Goal: Task Accomplishment & Management: Manage account settings

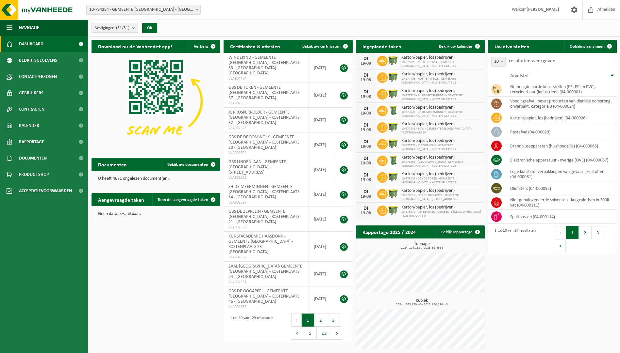
click at [134, 25] on b "submit" at bounding box center [135, 27] width 6 height 9
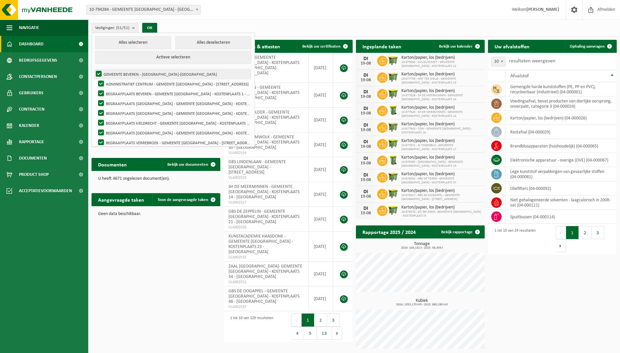
click at [99, 74] on label "GEMEENTE BEVEREN - [GEOGRAPHIC_DATA]-[GEOGRAPHIC_DATA]" at bounding box center [172, 74] width 156 height 10
click at [93, 69] on input "GEMEENTE BEVEREN - [GEOGRAPHIC_DATA]-[GEOGRAPHIC_DATA]" at bounding box center [93, 69] width 0 height 0
checkbox input "false"
click at [202, 40] on button "Alles deselecteren" at bounding box center [213, 42] width 76 height 13
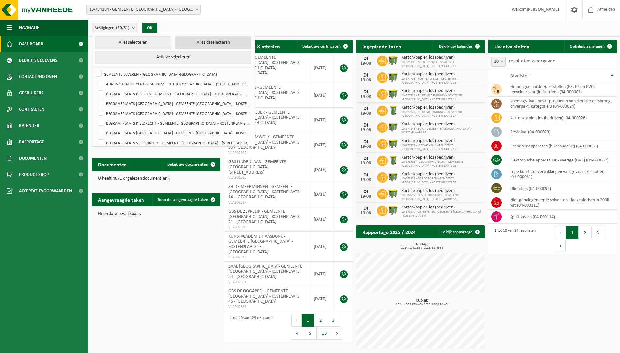
checkbox input "false"
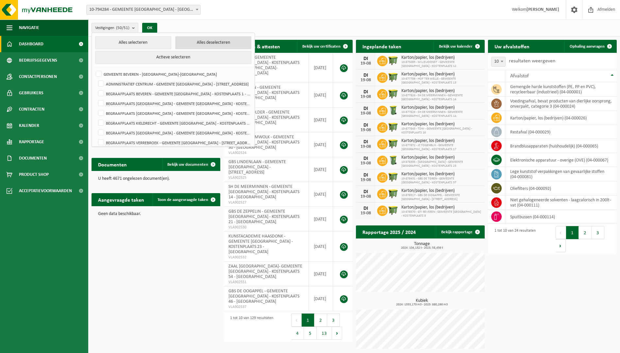
checkbox input "false"
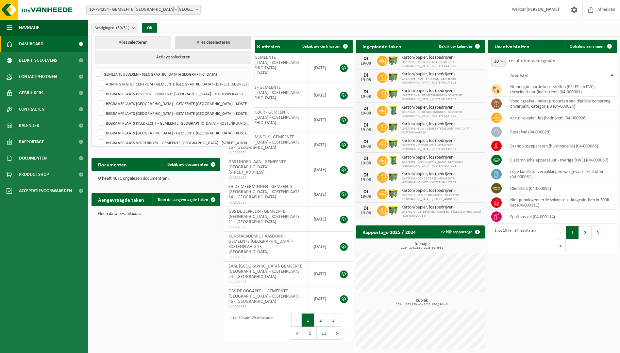
checkbox input "false"
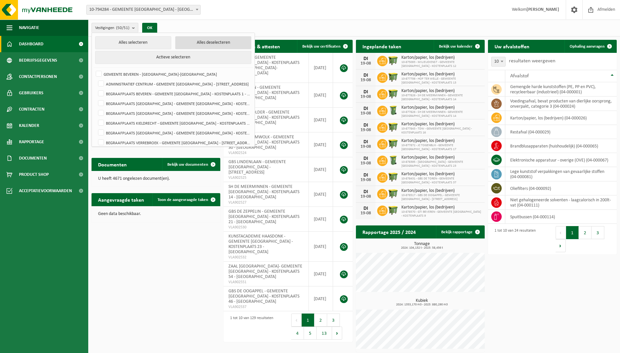
checkbox input "false"
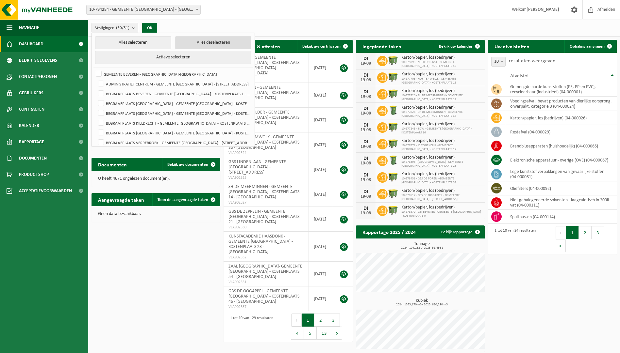
checkbox input "false"
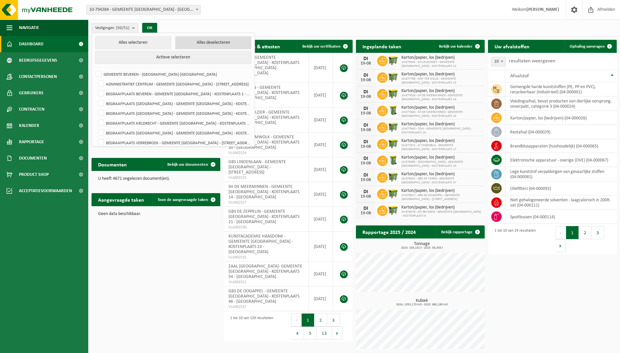
checkbox input "false"
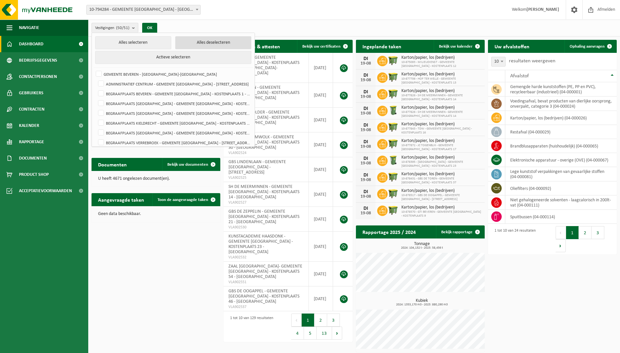
checkbox input "false"
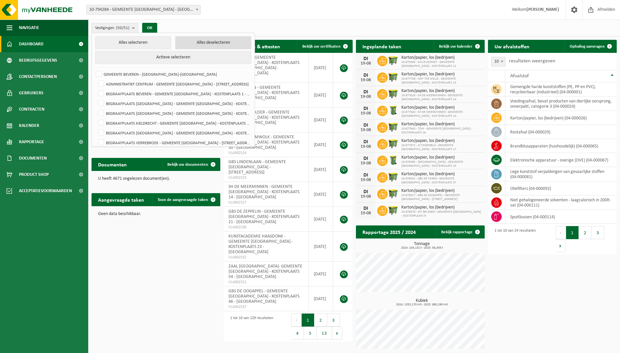
checkbox input "false"
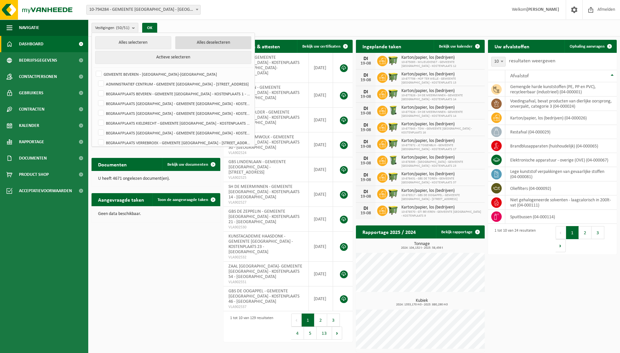
checkbox input "false"
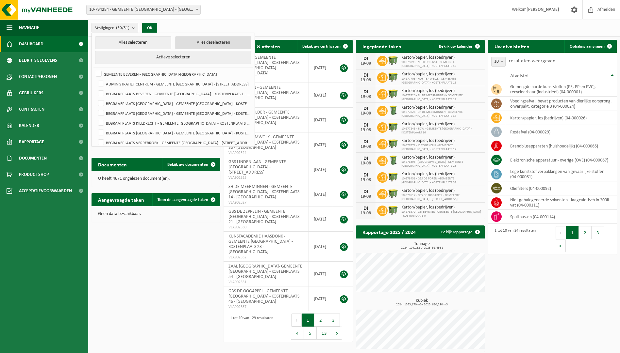
checkbox input "false"
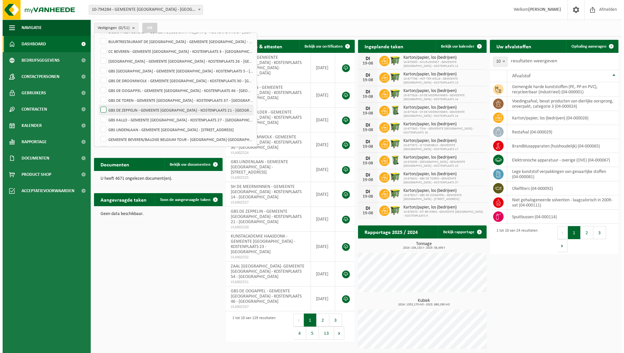
scroll to position [163, 0]
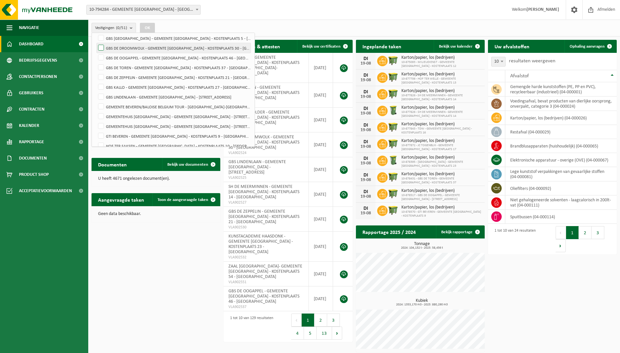
click at [133, 47] on label "GBS DE DROOMWOLK - GEMEENTE BEVEREN - KOSTENPLAATS 30 - KIELDRECHT" at bounding box center [174, 48] width 154 height 10
click at [96, 43] on input "GBS DE DROOMWOLK - GEMEENTE BEVEREN - KOSTENPLAATS 30 - KIELDRECHT" at bounding box center [95, 43] width 0 height 0
checkbox input "true"
click at [146, 26] on button "OK" at bounding box center [147, 28] width 15 height 10
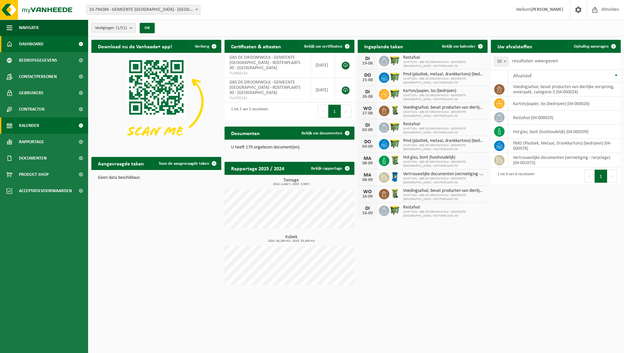
click at [52, 124] on link "Kalender" at bounding box center [44, 126] width 88 height 16
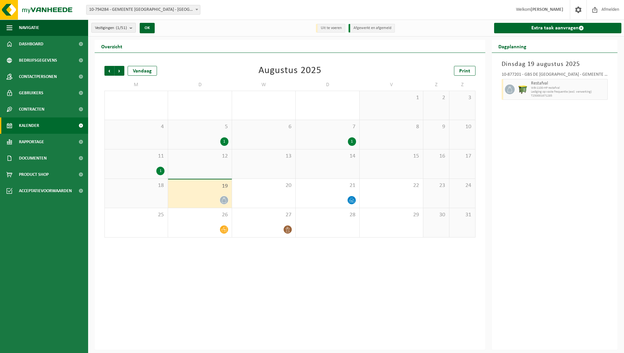
click at [135, 27] on b "submit" at bounding box center [133, 27] width 6 height 9
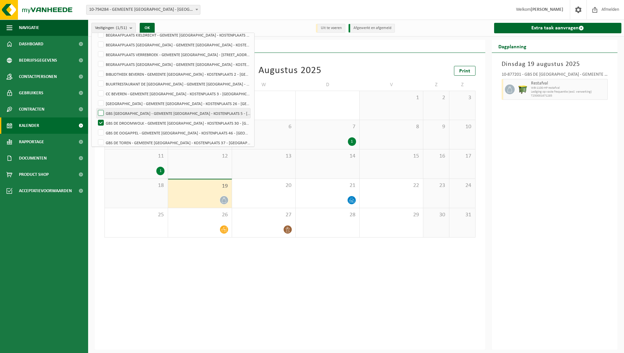
scroll to position [98, 0]
click at [123, 111] on label "GBS DE DROOMWOLK - GEMEENTE BEVEREN - KOSTENPLAATS 30 - KIELDRECHT" at bounding box center [174, 113] width 154 height 10
click at [96, 108] on input "GBS DE DROOMWOLK - GEMEENTE BEVEREN - KOSTENPLAATS 30 - KIELDRECHT" at bounding box center [95, 108] width 0 height 0
checkbox input "false"
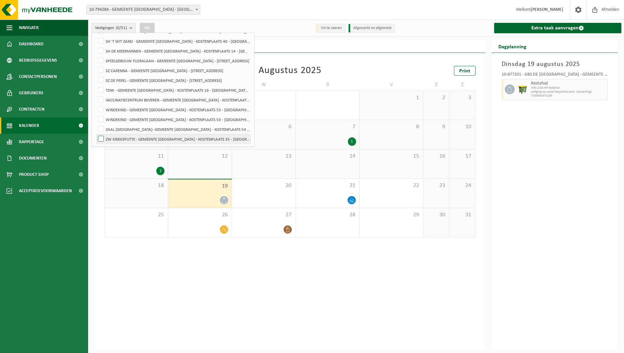
click at [130, 142] on label "ZW KRIEKEPUTTE - GEMEENTE BEVEREN - KOSTENPLAATS 35 - KIELDRECHT" at bounding box center [174, 139] width 154 height 10
click at [96, 134] on input "ZW KRIEKEPUTTE - GEMEENTE BEVEREN - KOSTENPLAATS 35 - KIELDRECHT" at bounding box center [95, 134] width 0 height 0
click at [149, 28] on button "OK" at bounding box center [147, 28] width 15 height 10
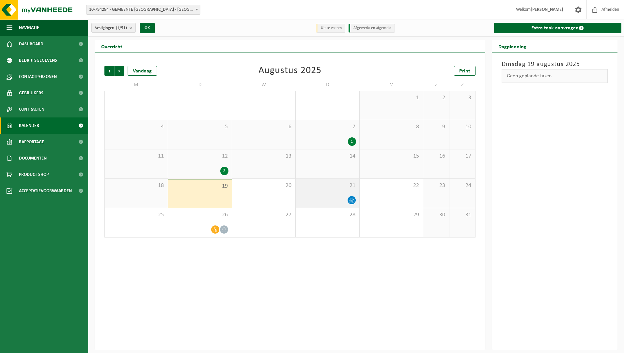
click at [351, 199] on icon at bounding box center [352, 201] width 6 height 6
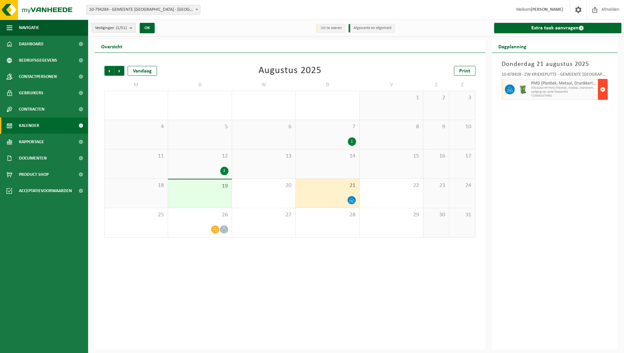
click at [602, 90] on span "button" at bounding box center [603, 89] width 5 height 13
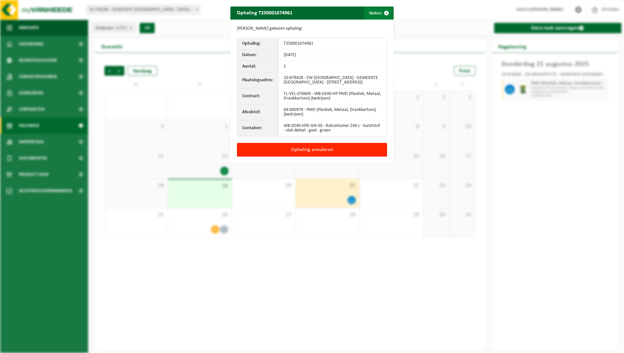
click at [385, 14] on span "button" at bounding box center [386, 13] width 13 height 13
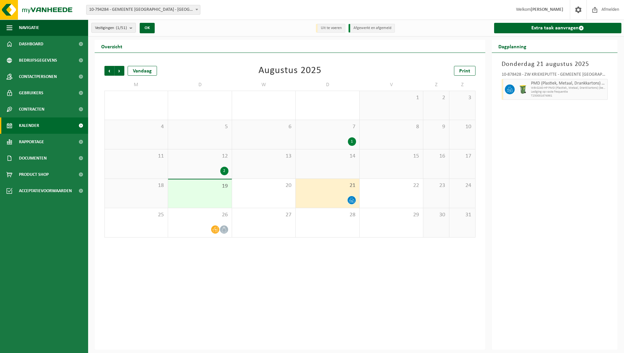
click at [127, 29] on count "(1/51)" at bounding box center [121, 28] width 11 height 4
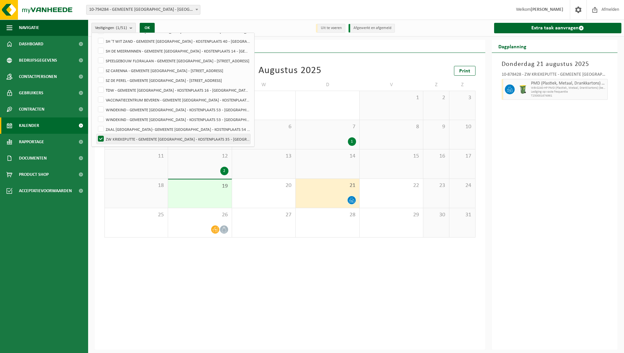
click at [100, 137] on label "ZW KRIEKEPUTTE - GEMEENTE BEVEREN - KOSTENPLAATS 35 - KIELDRECHT" at bounding box center [174, 139] width 154 height 10
click at [96, 134] on input "ZW KRIEKEPUTTE - GEMEENTE BEVEREN - KOSTENPLAATS 35 - KIELDRECHT" at bounding box center [95, 134] width 0 height 0
checkbox input "false"
click at [134, 82] on label "GBS DE DROOMWOLK - GEMEENTE BEVEREN - KOSTENPLAATS 30 - KIELDRECHT" at bounding box center [174, 80] width 154 height 10
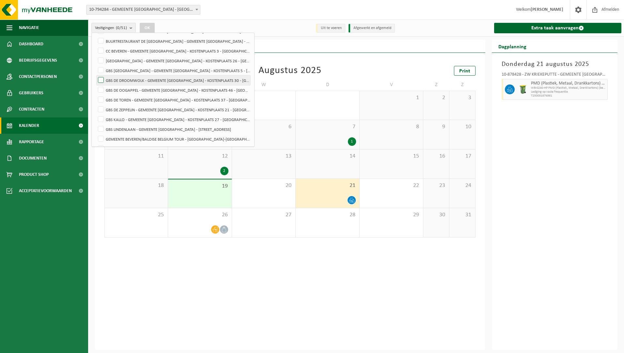
click at [96, 75] on input "GBS DE DROOMWOLK - GEMEENTE BEVEREN - KOSTENPLAATS 30 - KIELDRECHT" at bounding box center [95, 75] width 0 height 0
checkbox input "true"
click at [148, 26] on button "OK" at bounding box center [147, 28] width 15 height 10
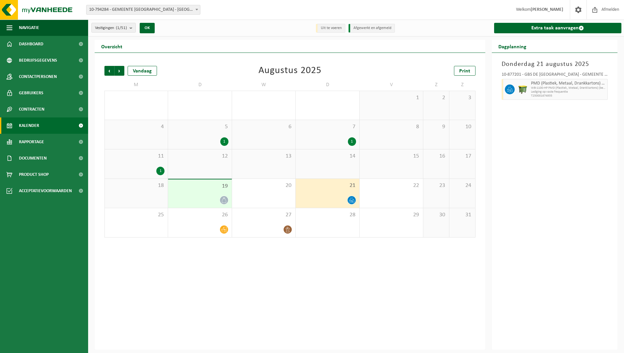
click at [353, 200] on icon at bounding box center [352, 201] width 6 height 6
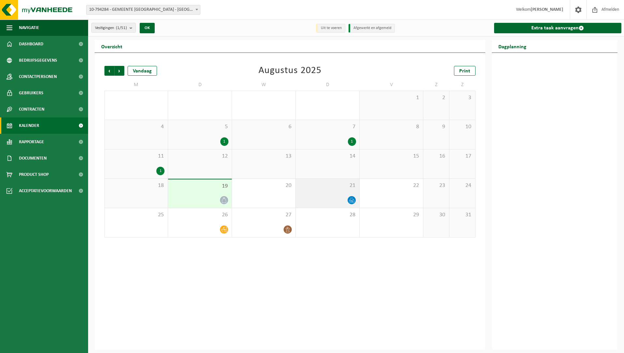
click at [354, 201] on icon at bounding box center [352, 201] width 6 height 6
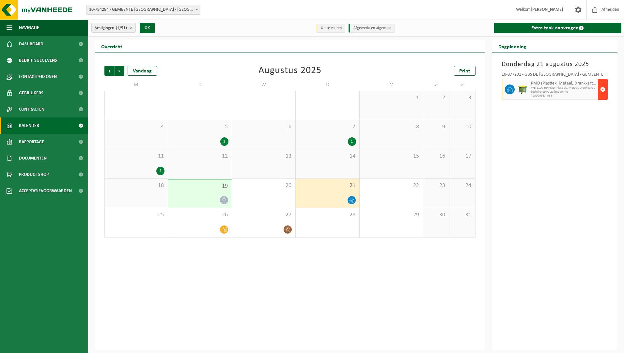
click at [600, 92] on button "button" at bounding box center [603, 89] width 10 height 21
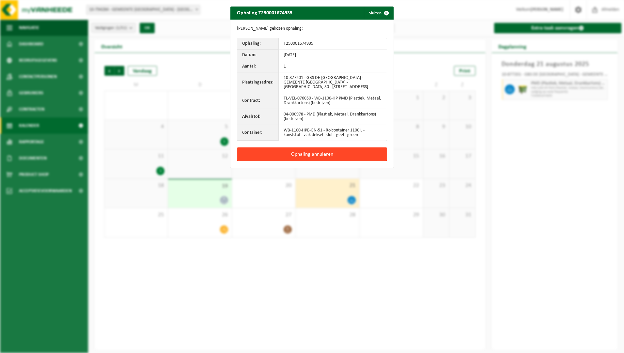
click at [327, 155] on button "Ophaling annuleren" at bounding box center [312, 155] width 150 height 14
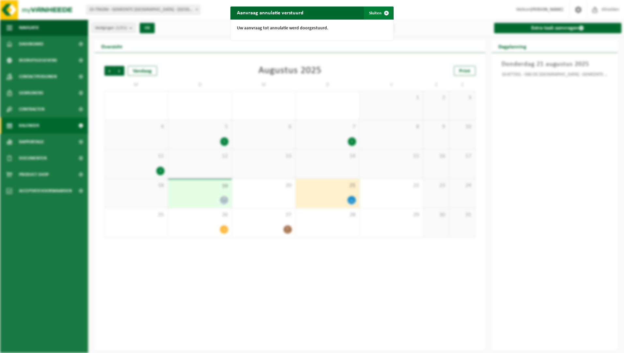
click at [375, 13] on button "Sluiten" at bounding box center [378, 13] width 29 height 13
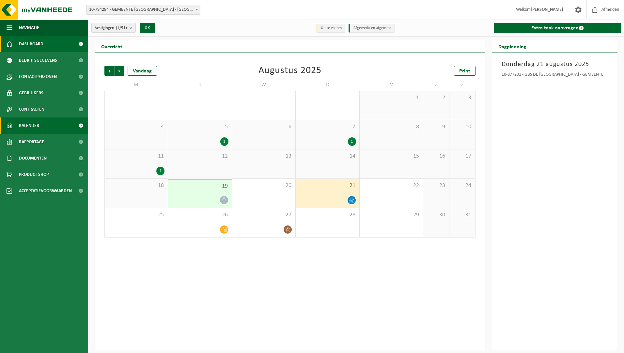
click at [49, 38] on link "Dashboard" at bounding box center [44, 44] width 88 height 16
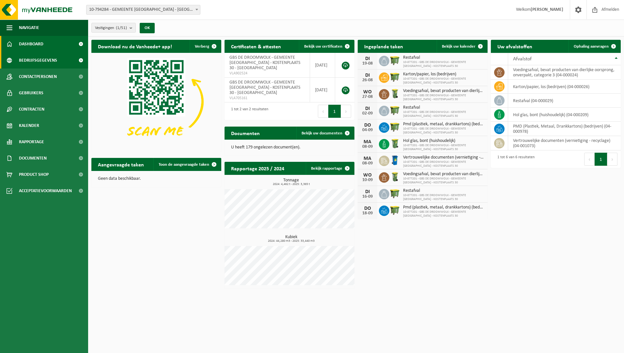
click at [48, 66] on span "Bedrijfsgegevens" at bounding box center [38, 60] width 38 height 16
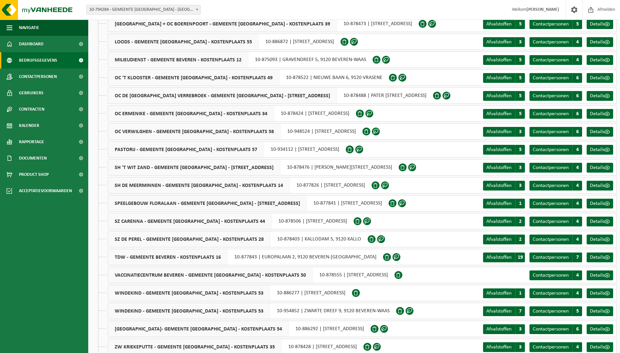
scroll to position [614, 0]
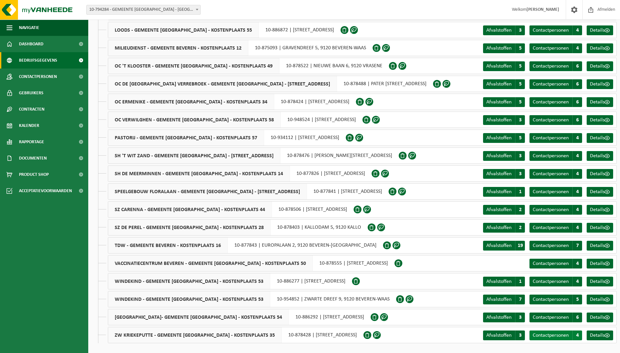
click at [556, 335] on span "Contactpersonen" at bounding box center [550, 335] width 36 height 5
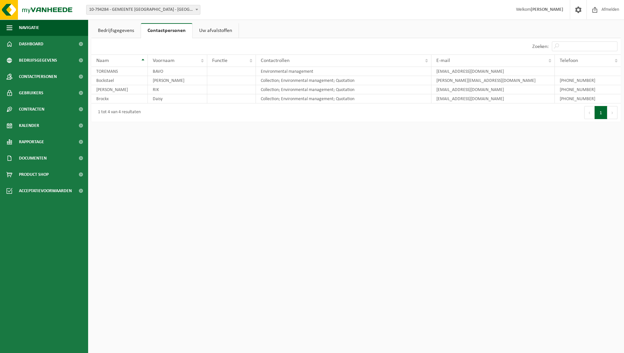
click at [246, 12] on div "Vestiging: 10-794284 - GEMEENTE BEVEREN - BEVEREN-WAAS 10-881464 - ADMINISTRATI…" at bounding box center [312, 10] width 624 height 20
click at [53, 38] on link "Dashboard" at bounding box center [44, 44] width 88 height 16
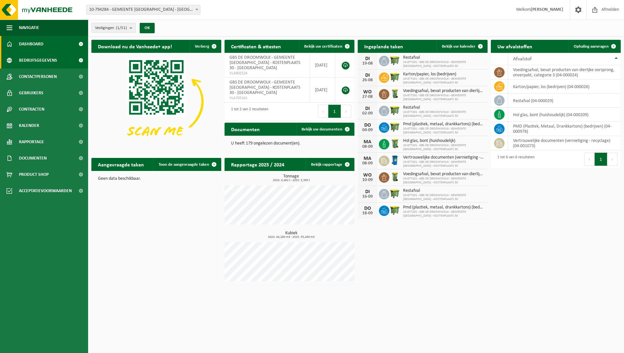
click at [42, 60] on span "Bedrijfsgegevens" at bounding box center [38, 60] width 38 height 16
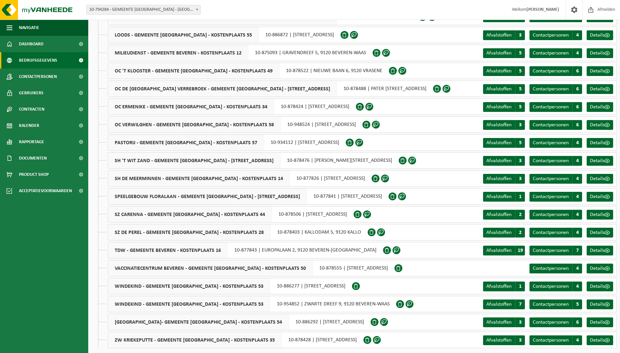
scroll to position [614, 0]
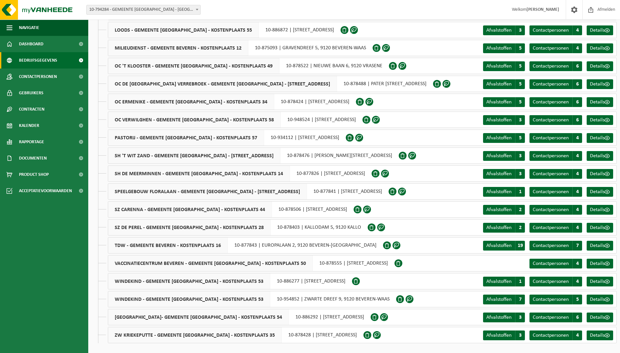
drag, startPoint x: 259, startPoint y: 335, endPoint x: 229, endPoint y: 347, distance: 31.9
